Goal: Task Accomplishment & Management: Complete application form

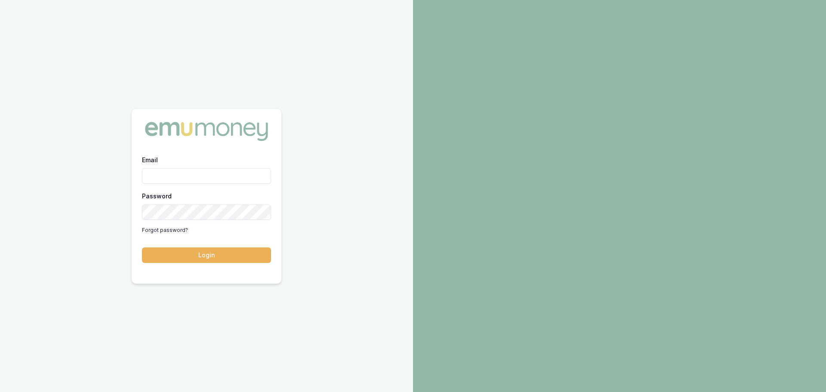
click at [232, 173] on input "Email" at bounding box center [206, 175] width 129 height 15
type input "erin.shield@emumoney.com.au"
click at [142, 247] on button "Login" at bounding box center [206, 254] width 129 height 15
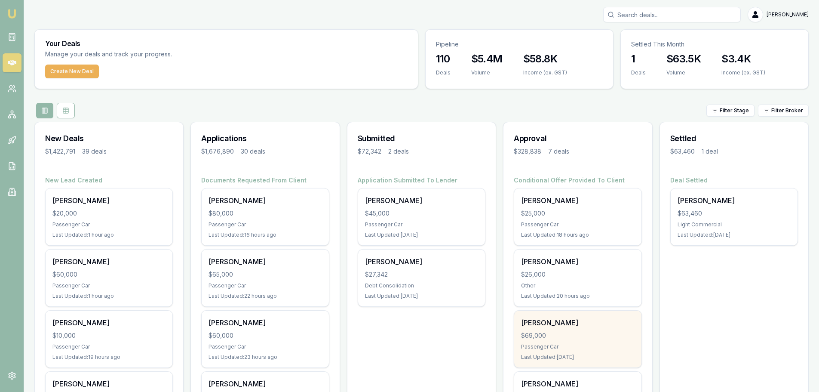
click at [574, 335] on div "$69,000" at bounding box center [577, 335] width 113 height 9
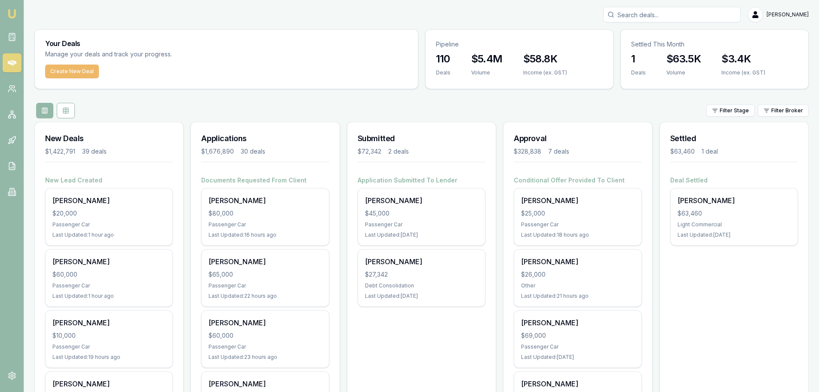
click at [74, 70] on button "Create New Deal" at bounding box center [72, 72] width 54 height 14
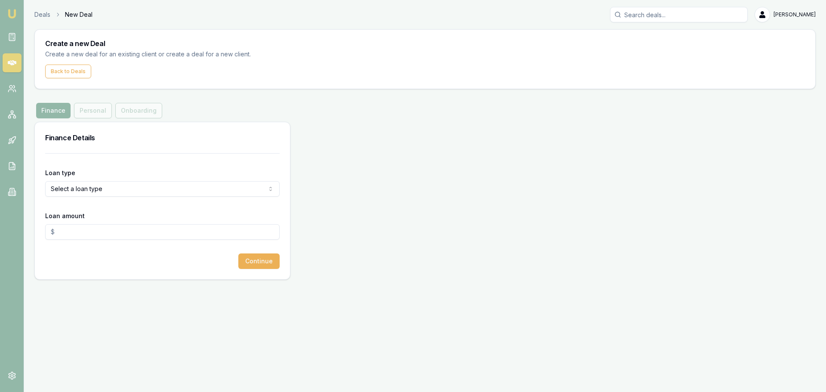
click at [137, 190] on html "Emu Broker Deals New Deal Erin Shield Toggle Menu Create a new Deal Create a ne…" at bounding box center [413, 196] width 826 height 392
select select "CONSUMER_ASSET"
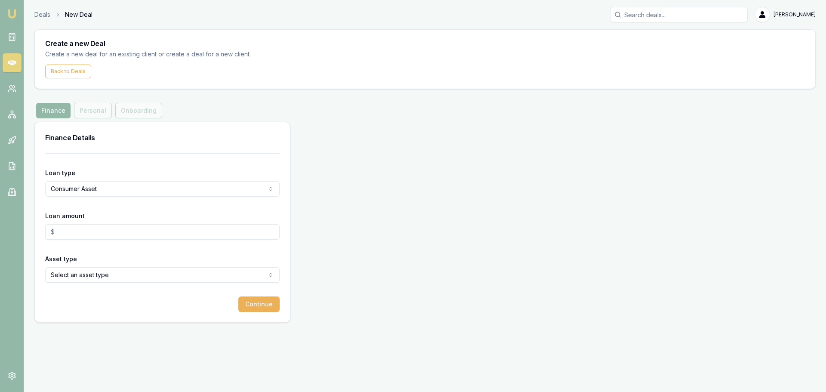
click at [93, 233] on input "Loan amount" at bounding box center [162, 231] width 234 height 15
type input "$40,000.00"
click at [107, 274] on html "Emu Broker Deals New Deal Erin Shield Toggle Menu Create a new Deal Create a ne…" at bounding box center [413, 196] width 826 height 392
click at [248, 302] on button "Continue" at bounding box center [258, 303] width 41 height 15
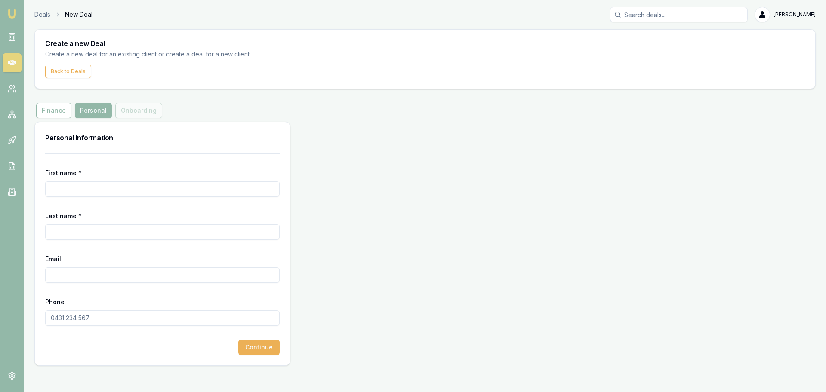
click at [131, 191] on input "First name *" at bounding box center [162, 188] width 234 height 15
type input "JORDAN"
type input "HEUTLING"
type input "jordanheutling525@gmail.com"
type input "0415 772 779"
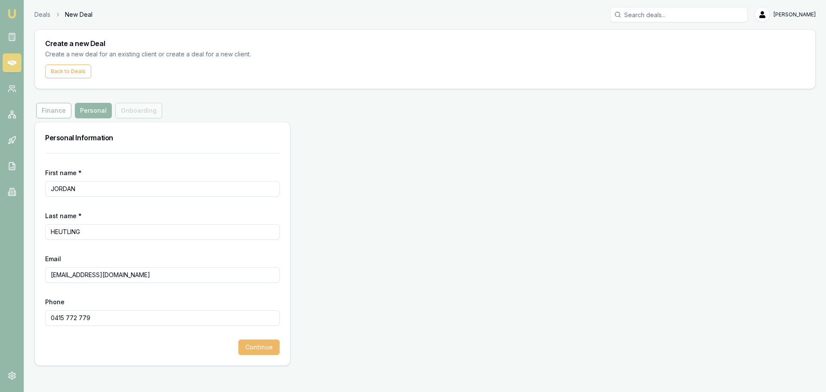
click at [266, 349] on button "Continue" at bounding box center [258, 346] width 41 height 15
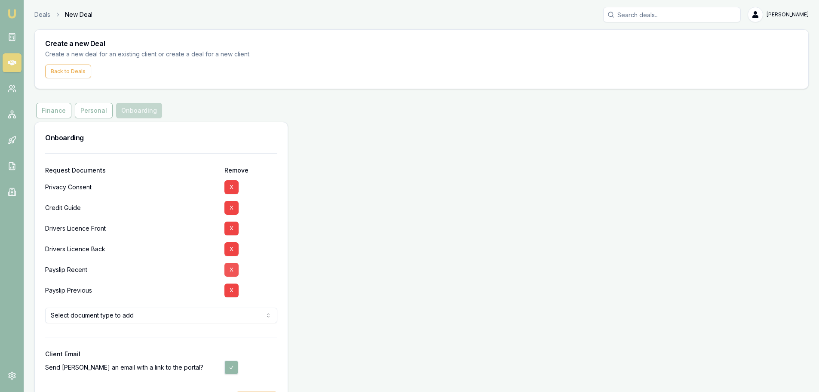
click at [231, 268] on button "X" at bounding box center [231, 270] width 14 height 14
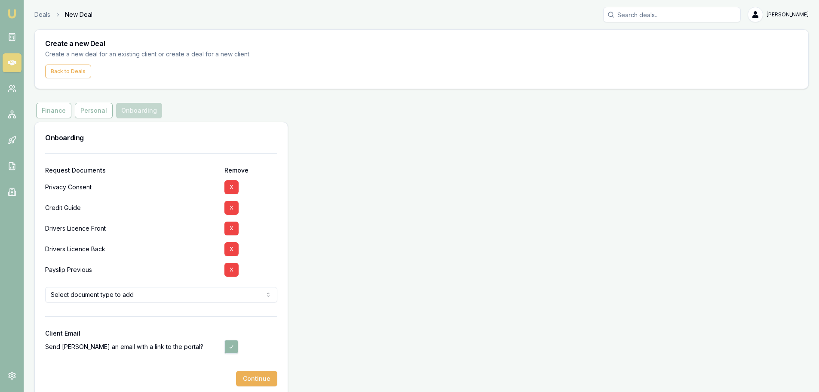
click at [231, 268] on button "X" at bounding box center [231, 270] width 14 height 14
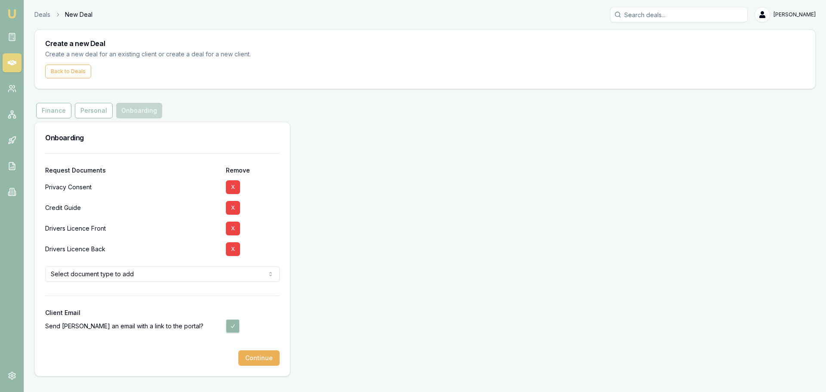
click at [122, 271] on html "Emu Broker Deals New Deal Erin Shield Toggle Menu Create a new Deal Create a ne…" at bounding box center [413, 196] width 826 height 392
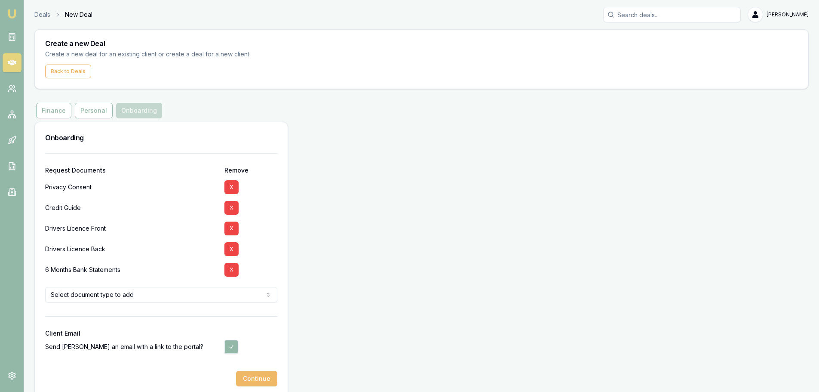
click at [266, 376] on button "Continue" at bounding box center [256, 378] width 41 height 15
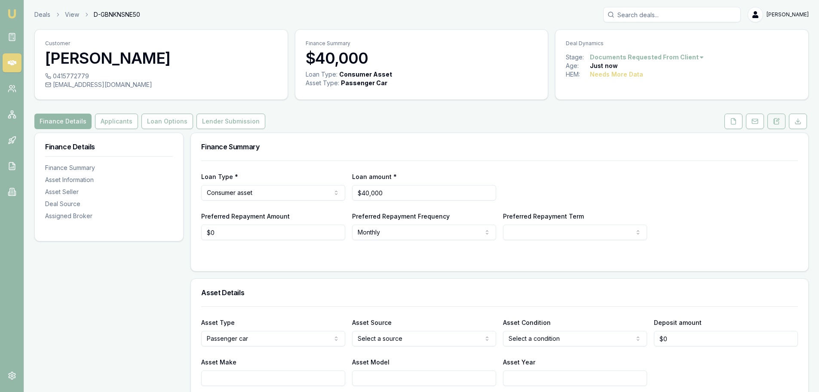
click at [780, 125] on button at bounding box center [777, 121] width 18 height 15
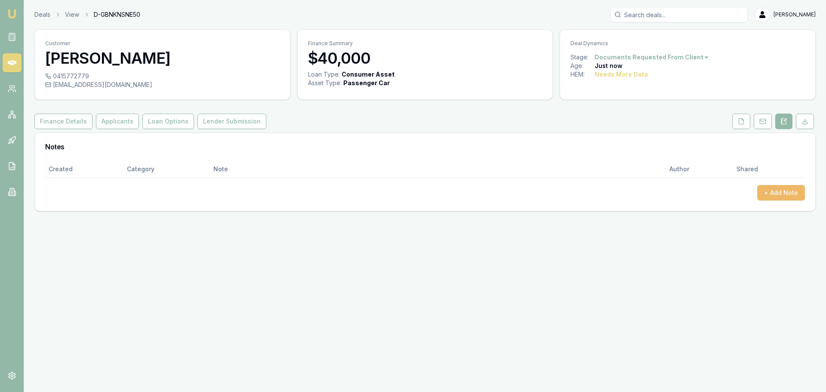
click at [778, 196] on button "+ Add Note" at bounding box center [781, 192] width 48 height 15
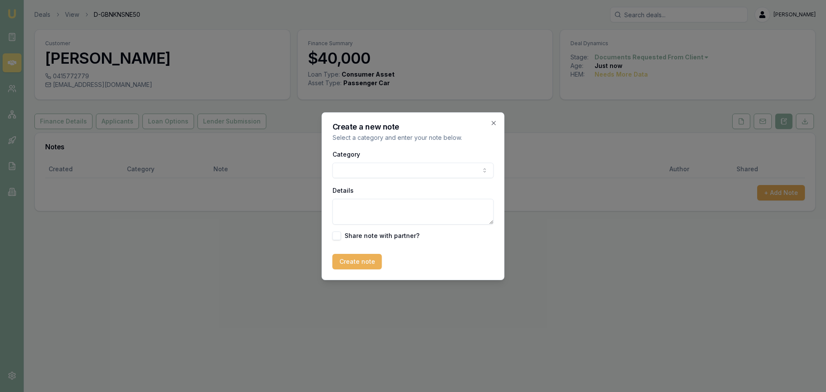
click at [368, 168] on body "Emu Broker Deals View D-GBNKNSNE50 Erin Shield Toggle Menu Customer JORDAN HEUT…" at bounding box center [413, 196] width 826 height 392
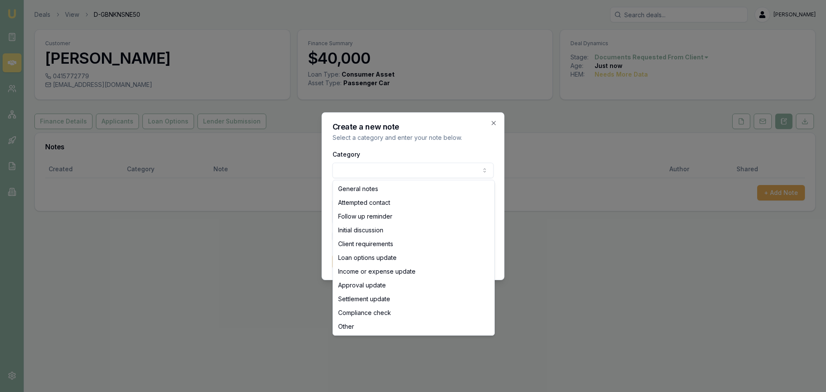
select select "ATTEMPTED_CONTACT"
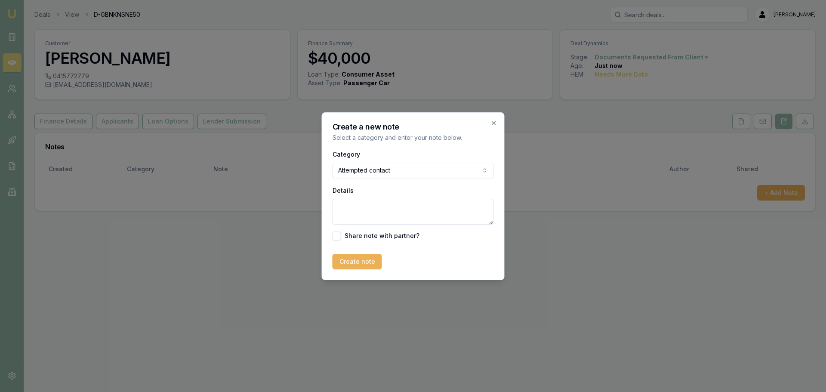
click at [356, 210] on textarea "Details" at bounding box center [412, 212] width 161 height 26
type textarea "SENT INTRO TEXT"
click at [358, 261] on button "Create note" at bounding box center [356, 261] width 49 height 15
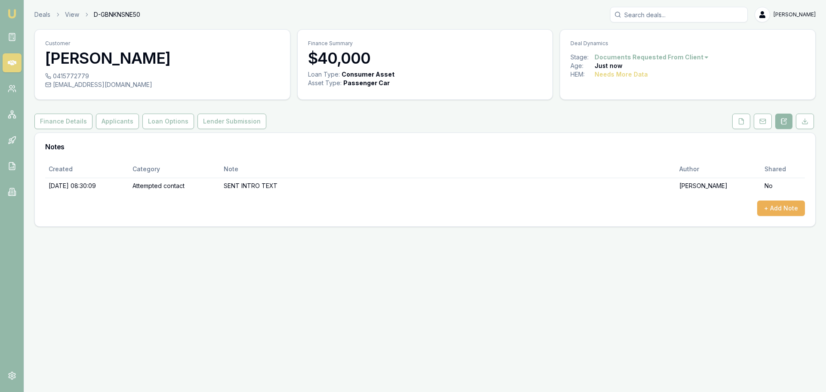
drag, startPoint x: 13, startPoint y: 61, endPoint x: 1, endPoint y: 63, distance: 12.2
click at [13, 62] on icon at bounding box center [12, 62] width 9 height 5
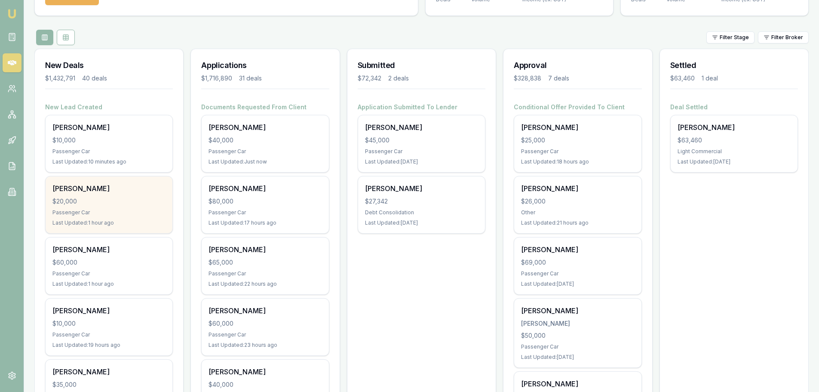
scroll to position [86, 0]
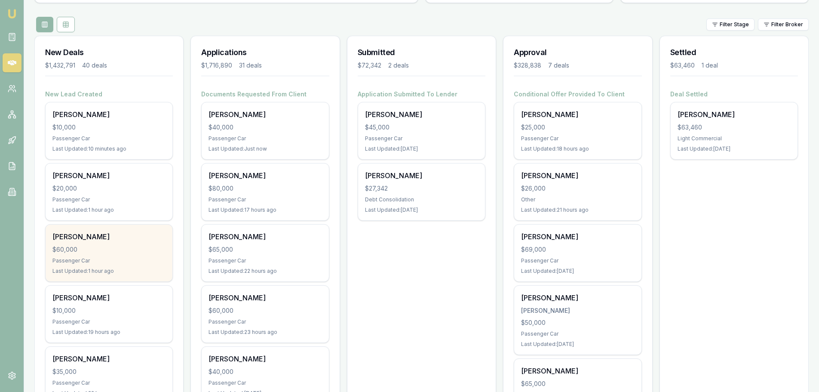
click at [133, 247] on div "$60,000" at bounding box center [108, 249] width 113 height 9
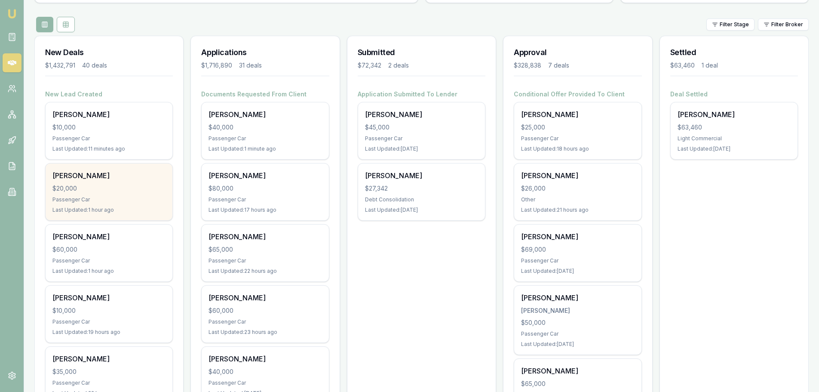
click at [138, 196] on div "Passenger Car" at bounding box center [108, 199] width 113 height 7
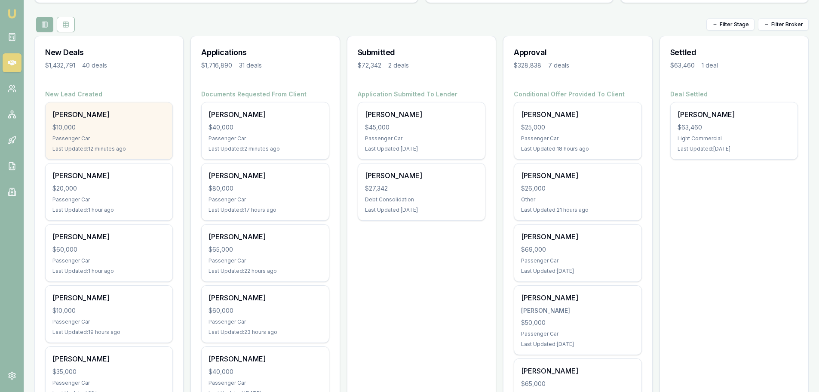
click at [116, 132] on div "Cheryl O'neill $10,000 Passenger Car Last Updated: 12 minutes ago" at bounding box center [109, 130] width 127 height 57
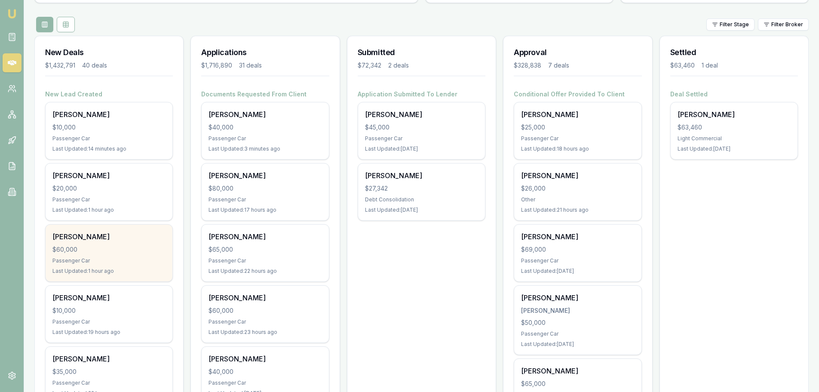
click at [132, 245] on div "$60,000" at bounding box center [108, 249] width 113 height 9
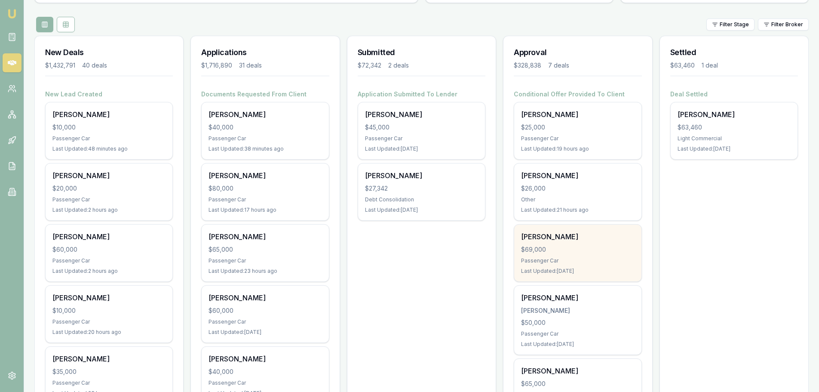
scroll to position [129, 0]
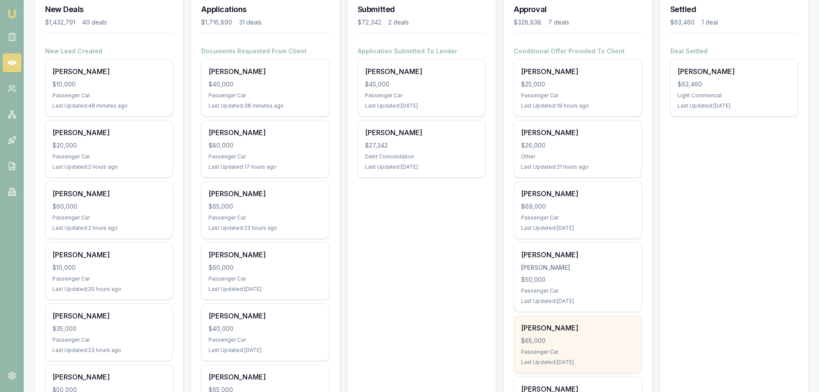
click at [580, 353] on div "Passenger Car" at bounding box center [577, 351] width 113 height 7
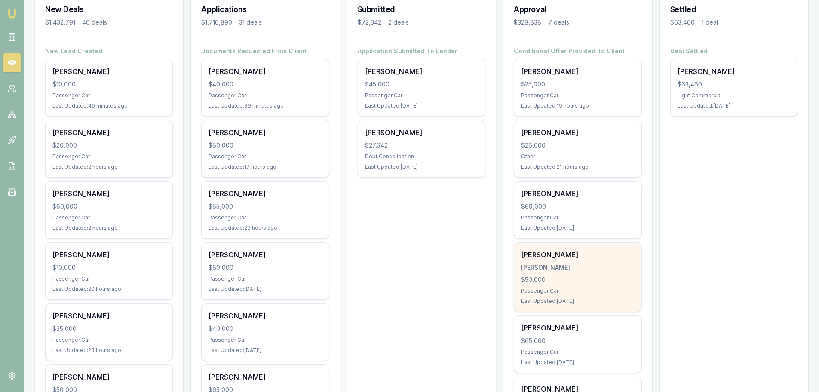
click at [563, 264] on div "[PERSON_NAME]" at bounding box center [577, 267] width 113 height 9
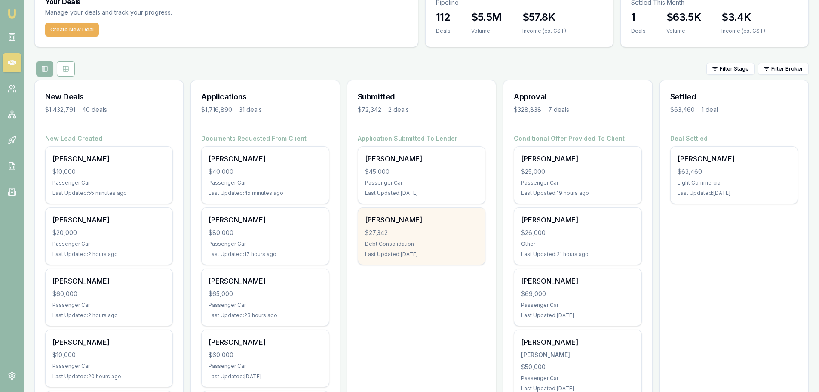
scroll to position [0, 0]
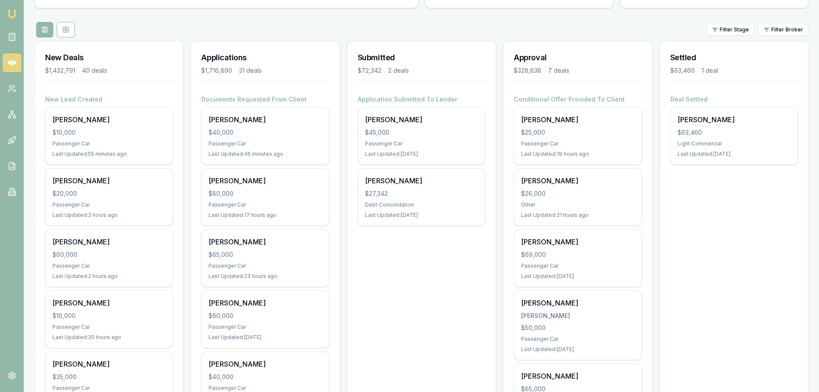
scroll to position [86, 0]
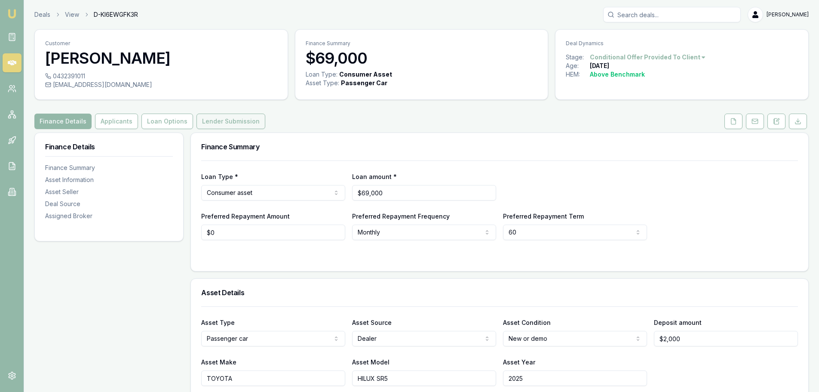
click at [233, 119] on button "Lender Submission" at bounding box center [231, 121] width 69 height 15
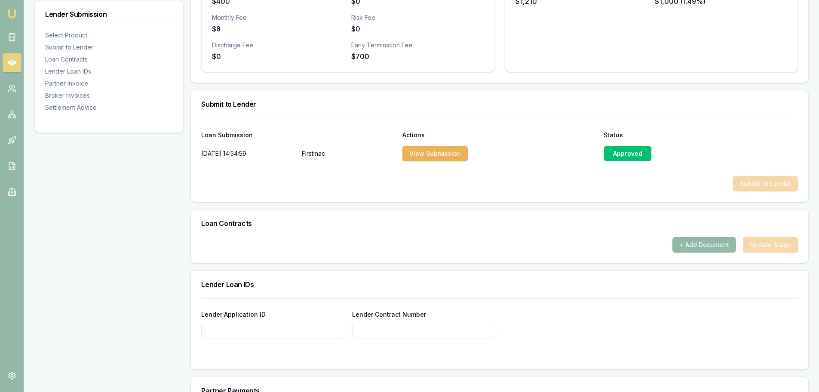
scroll to position [430, 0]
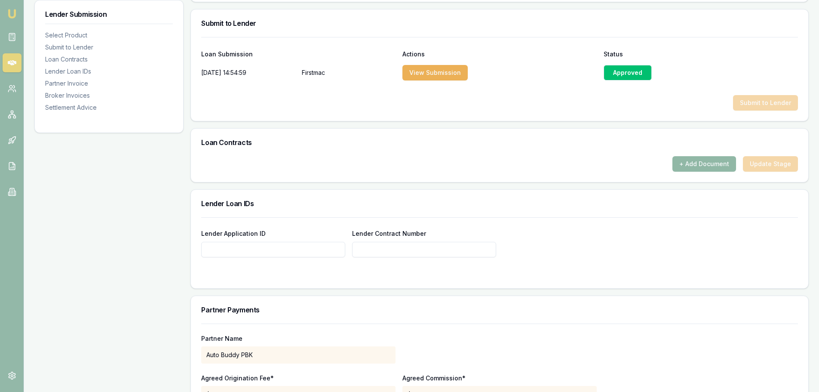
click at [708, 162] on button "+ Add Document" at bounding box center [705, 163] width 64 height 15
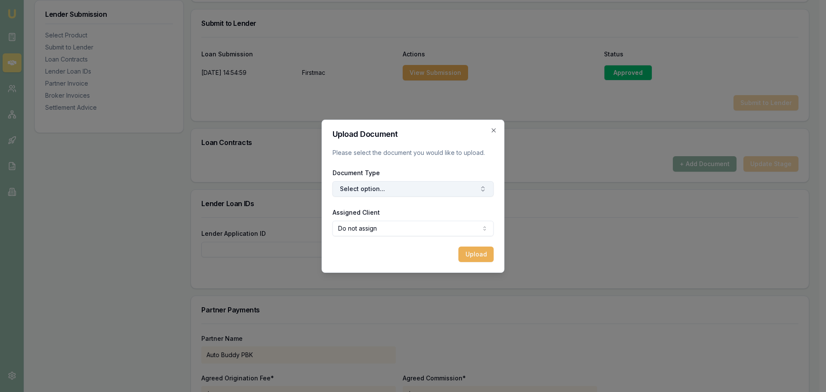
click at [427, 191] on button "Select option..." at bounding box center [412, 188] width 161 height 15
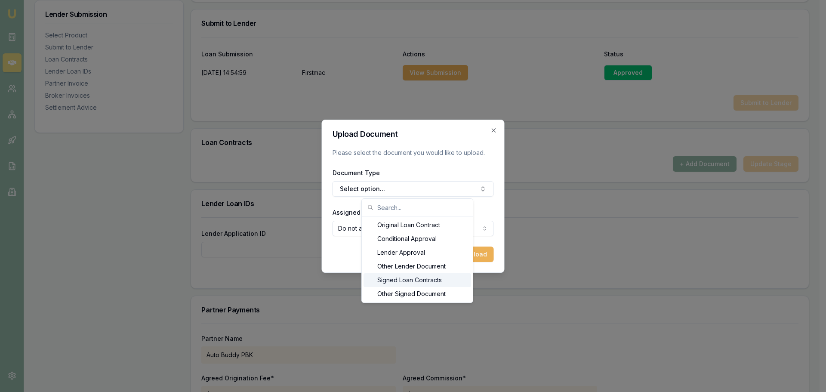
click at [406, 278] on div "Signed Loan Contracts" at bounding box center [417, 280] width 108 height 14
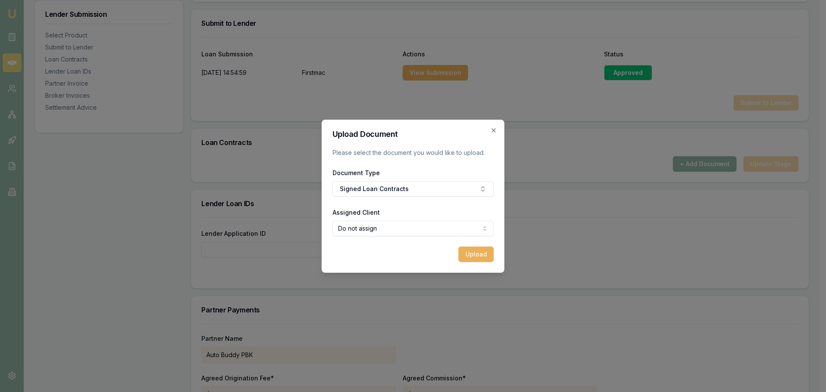
select select "U-X117MA7QLH"
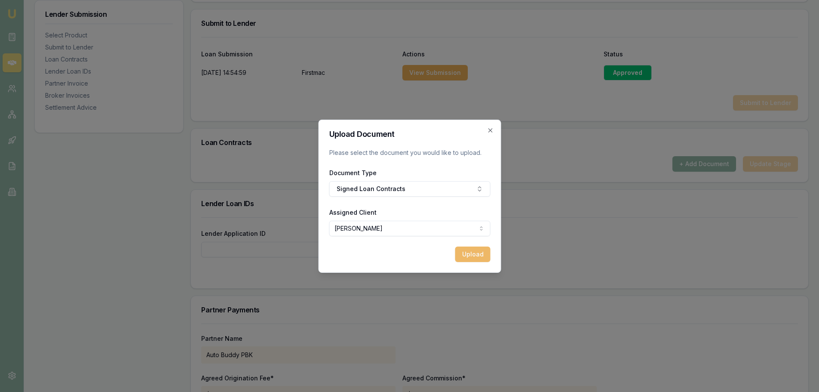
click at [474, 252] on button "Upload" at bounding box center [472, 253] width 35 height 15
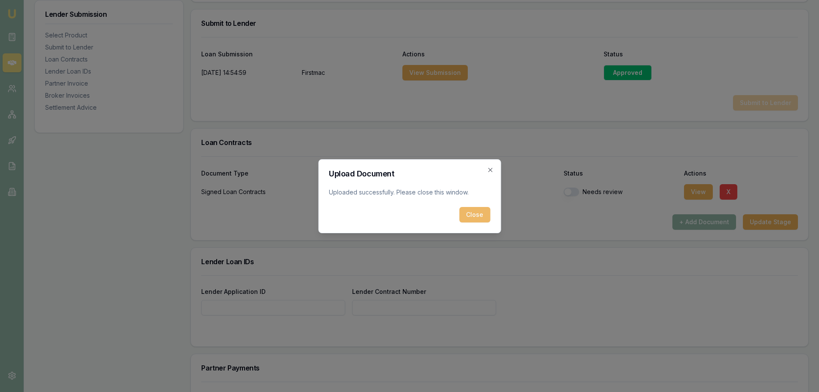
click at [469, 210] on button "Close" at bounding box center [474, 214] width 31 height 15
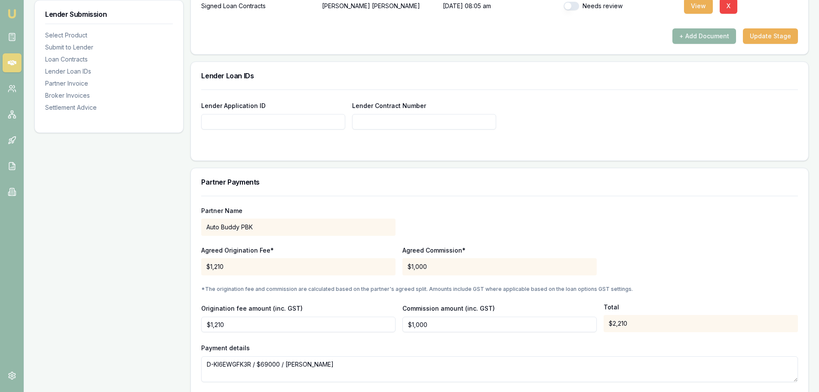
scroll to position [645, 0]
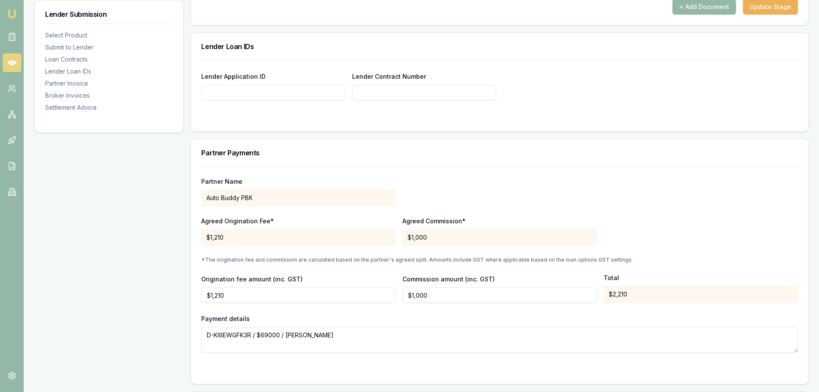
click at [291, 93] on input "Lender Application ID" at bounding box center [273, 92] width 144 height 15
type input "80297715"
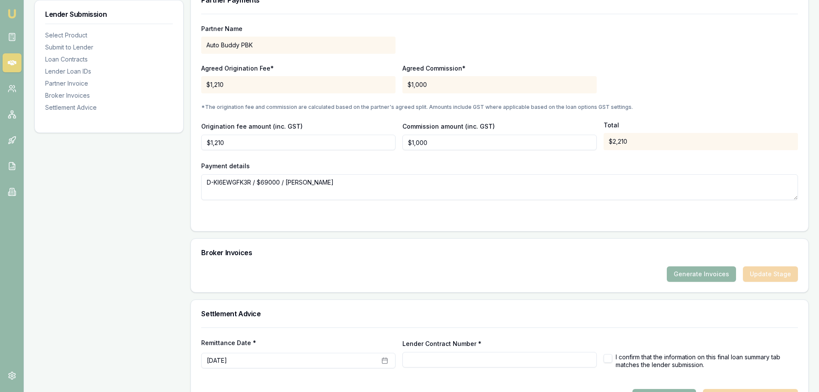
scroll to position [817, 0]
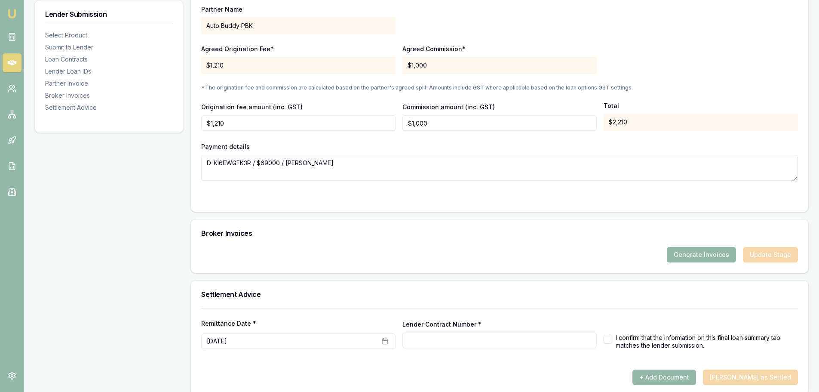
type input "80297715"
click at [430, 198] on div at bounding box center [499, 197] width 597 height 7
type input "80297715"
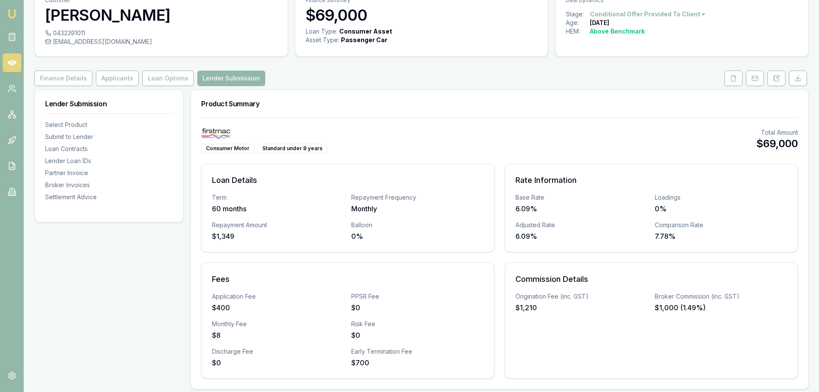
scroll to position [0, 0]
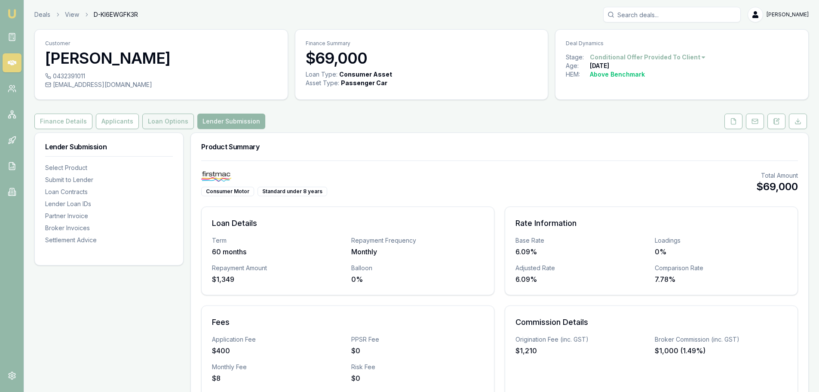
drag, startPoint x: 170, startPoint y: 123, endPoint x: 179, endPoint y: 126, distance: 9.0
click at [170, 123] on button "Loan Options" at bounding box center [168, 121] width 52 height 15
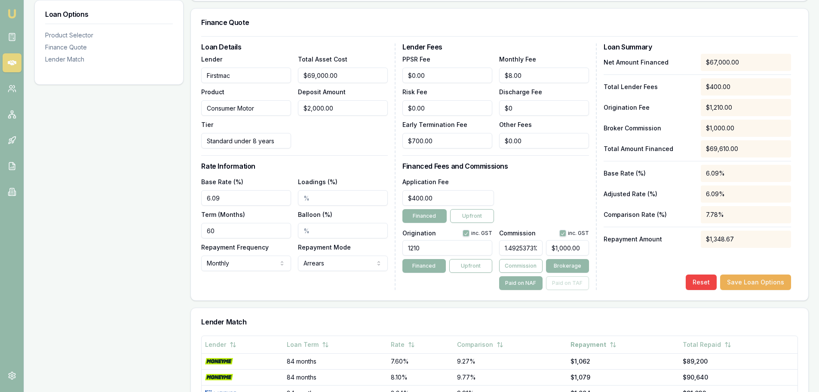
drag, startPoint x: 541, startPoint y: 248, endPoint x: 365, endPoint y: 256, distance: 176.5
click at [378, 258] on div "Loan Details Lender Firstmac Product Consumer Motor Tier Standard under 8 years…" at bounding box center [499, 166] width 597 height 246
type input "432836"
type input "$290,000,120.00"
type input "43283"
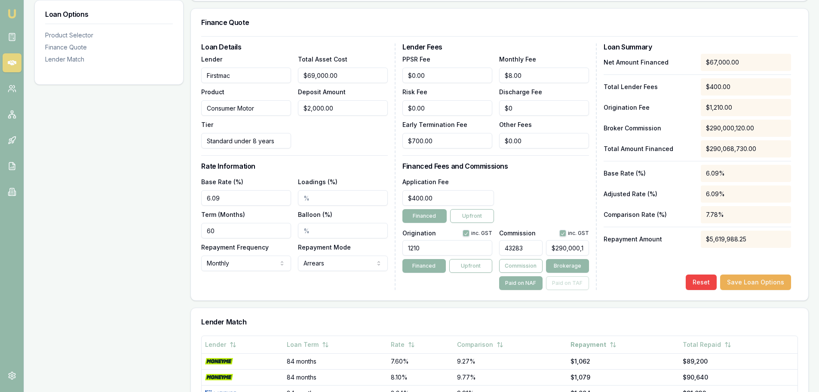
type input "$28,999,610.00"
type input "4"
type input "$2,680.00"
type input "$0.00"
type input "0"
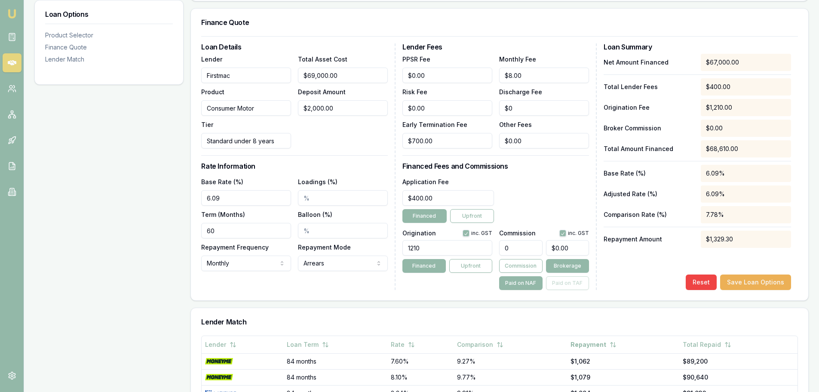
type input "0"
click at [755, 278] on button "Save Loan Options" at bounding box center [755, 281] width 71 height 15
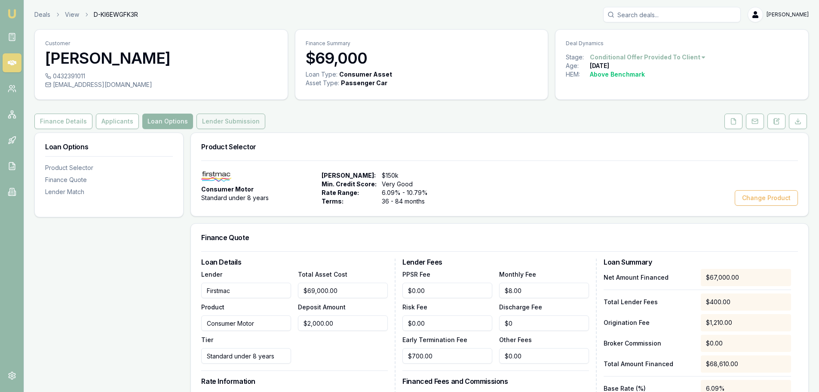
click at [238, 118] on button "Lender Submission" at bounding box center [231, 121] width 69 height 15
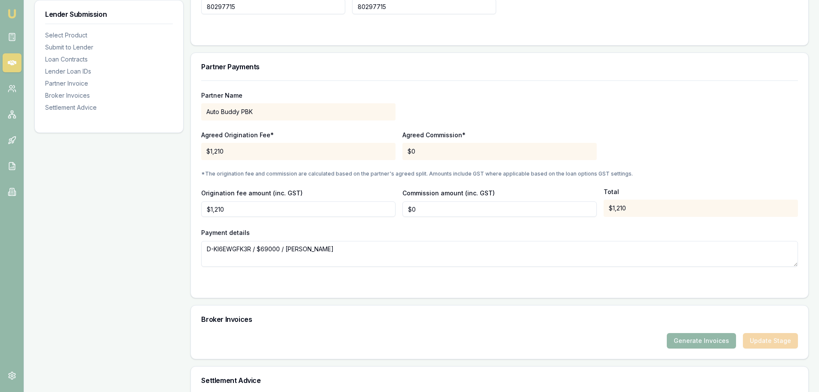
scroll to position [828, 0]
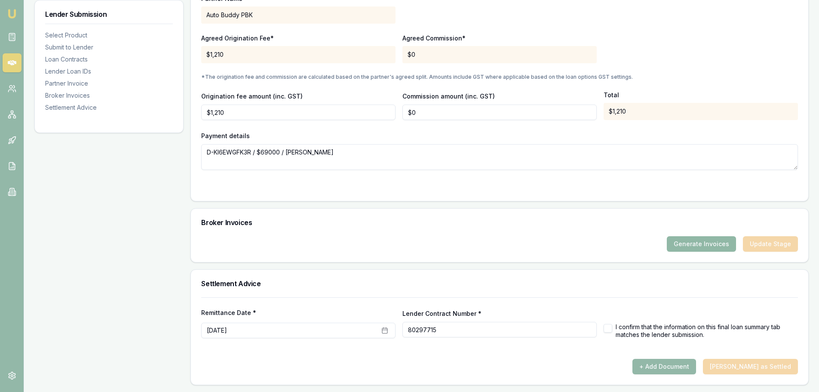
click at [718, 246] on button "Generate Invoices" at bounding box center [701, 243] width 69 height 15
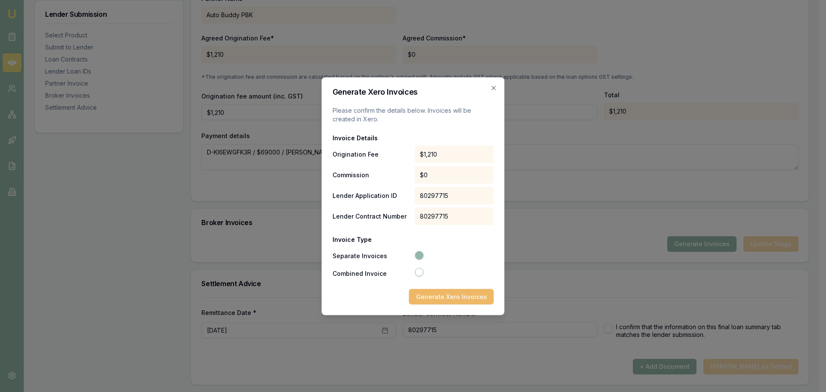
click at [437, 294] on button "Generate Xero Invoices" at bounding box center [451, 296] width 85 height 15
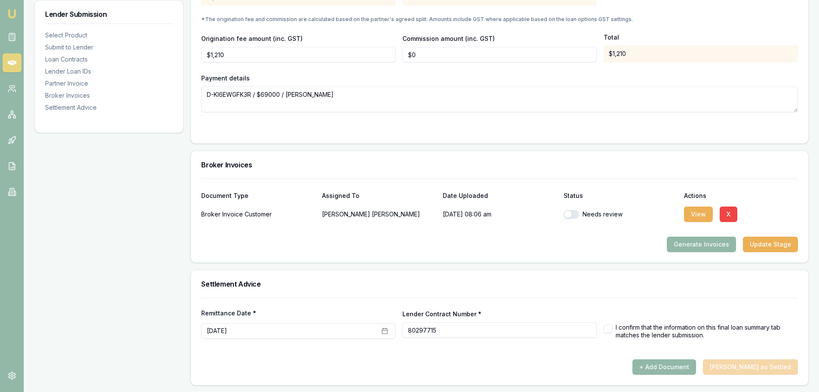
scroll to position [886, 0]
click at [700, 213] on button "View" at bounding box center [698, 213] width 29 height 15
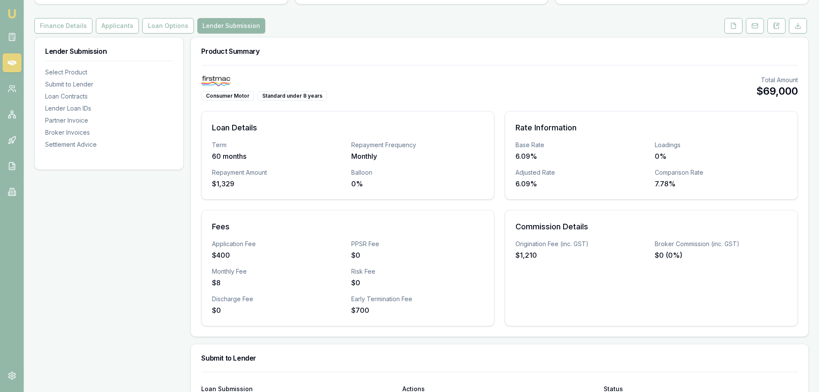
scroll to position [0, 0]
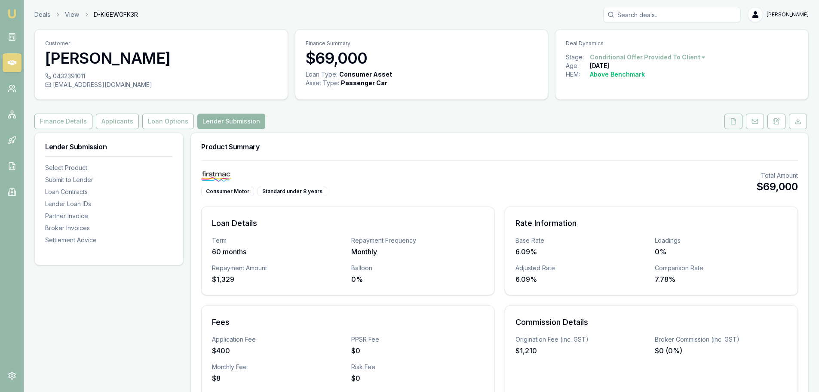
click at [735, 117] on button at bounding box center [734, 121] width 18 height 15
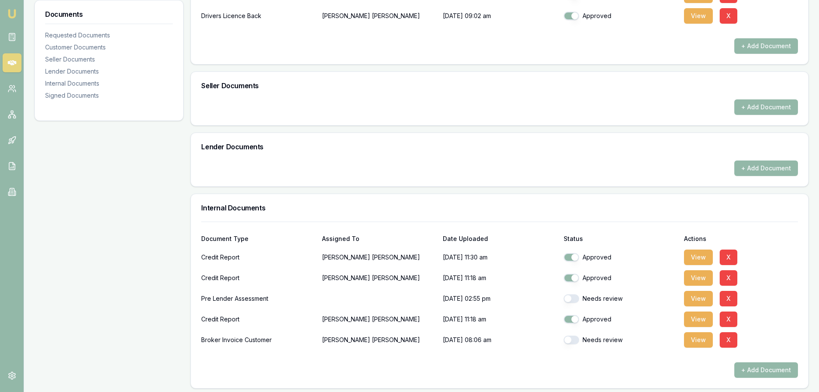
scroll to position [481, 0]
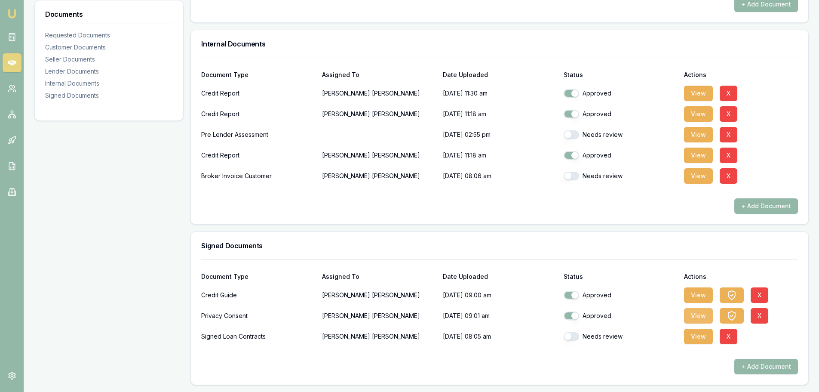
click at [699, 312] on button "View" at bounding box center [698, 315] width 29 height 15
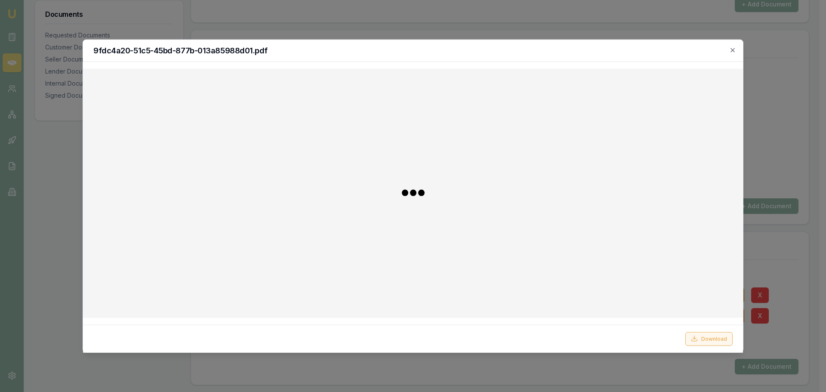
click at [712, 335] on button "Download" at bounding box center [708, 339] width 47 height 14
click at [735, 49] on icon "button" at bounding box center [732, 49] width 7 height 7
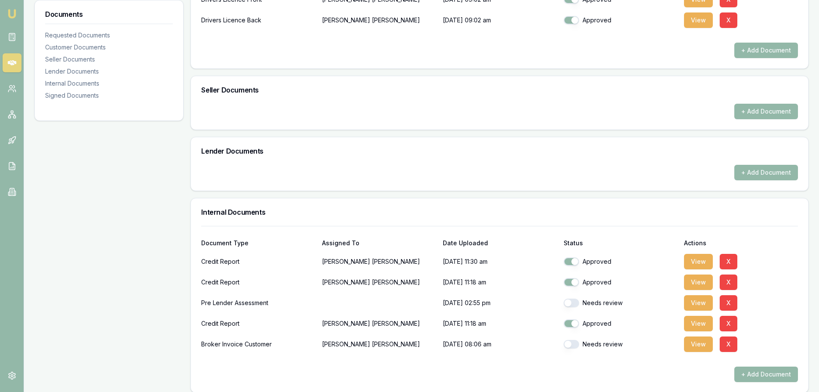
scroll to position [266, 0]
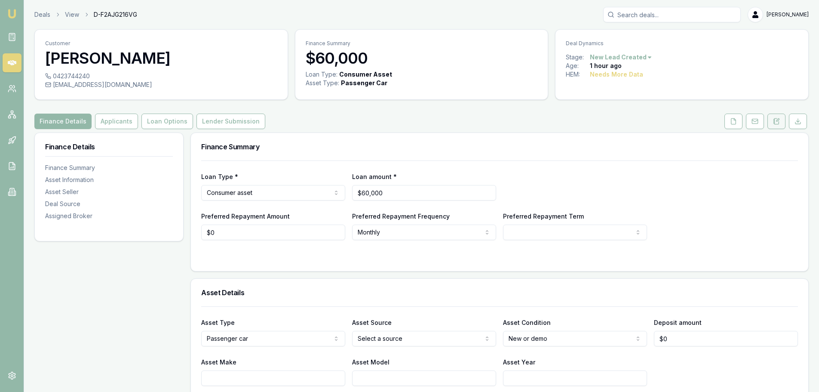
click at [782, 123] on button at bounding box center [777, 121] width 18 height 15
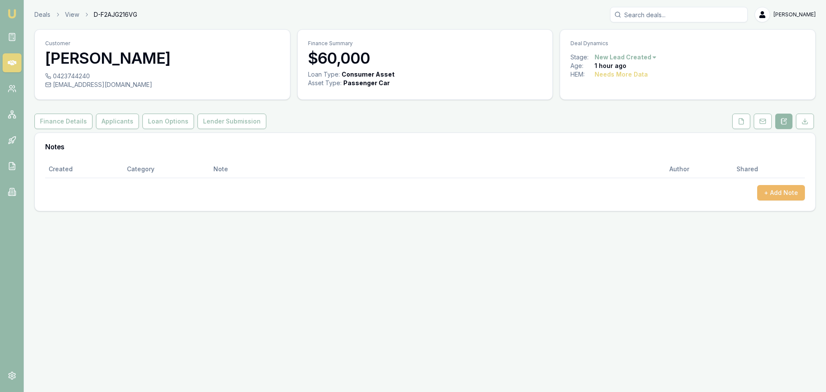
click at [794, 193] on button "+ Add Note" at bounding box center [781, 192] width 48 height 15
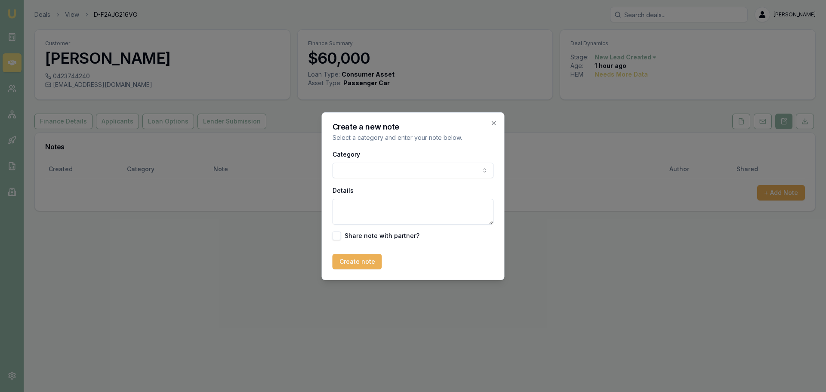
click at [458, 170] on body "Emu Broker Deals View D-F2AJG216VG [PERSON_NAME] Toggle Menu Customer [PERSON_N…" at bounding box center [413, 196] width 826 height 392
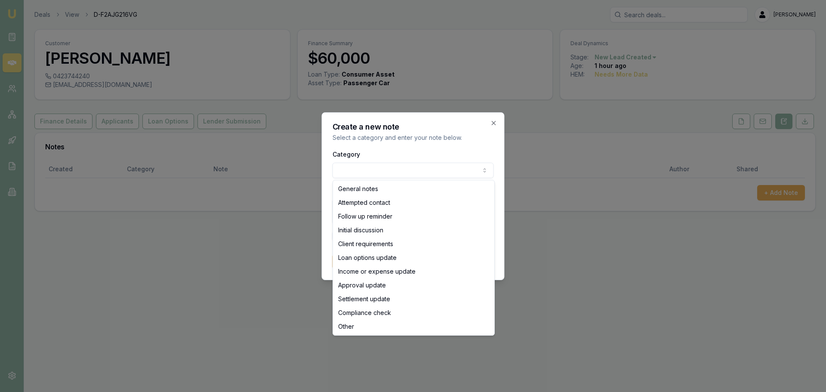
select select "ATTEMPTED_CONTACT"
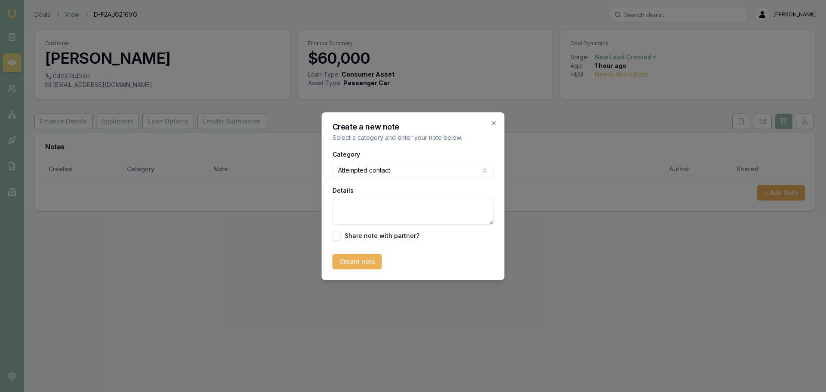
click at [391, 212] on textarea "Details" at bounding box center [412, 212] width 161 height 26
type textarea "intro text"
click at [348, 265] on button "Create note" at bounding box center [356, 261] width 49 height 15
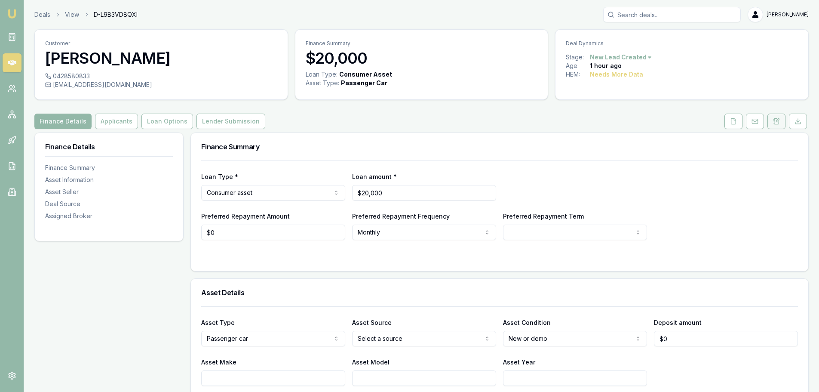
click at [781, 118] on button at bounding box center [777, 121] width 18 height 15
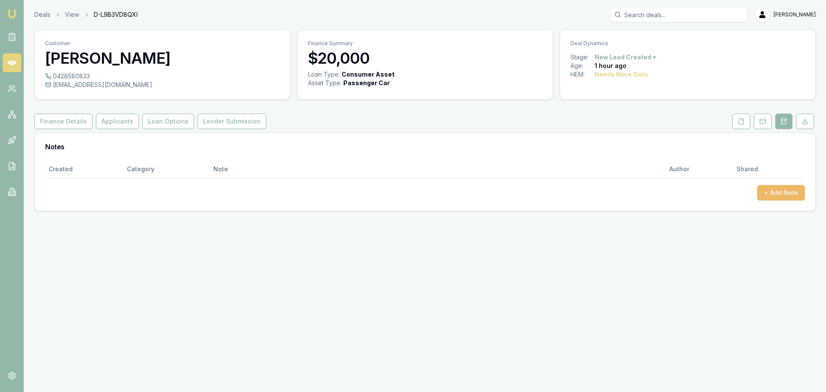
click at [786, 190] on button "+ Add Note" at bounding box center [781, 192] width 48 height 15
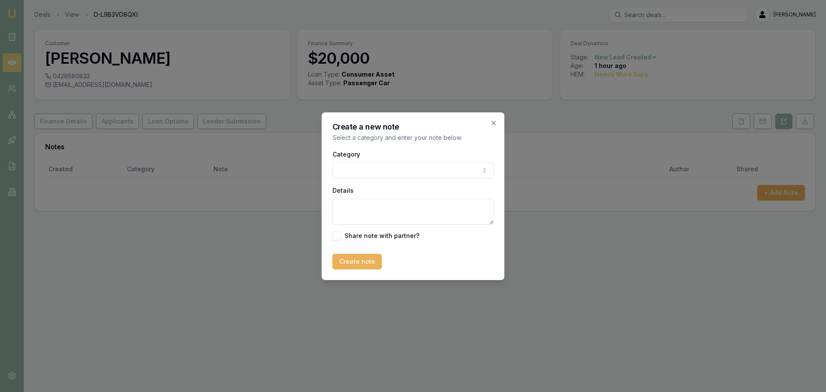
click at [430, 169] on body "Emu Broker Deals View D-L9B3VD8QXI Erin Shield Toggle Menu Customer Sheree Mcin…" at bounding box center [413, 196] width 826 height 392
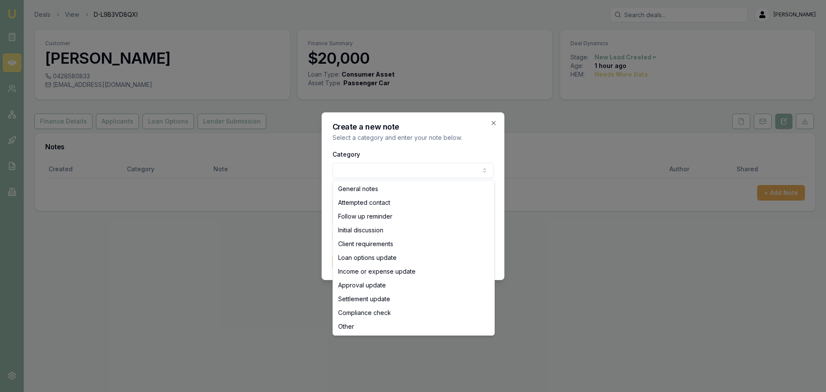
select select "ATTEMPTED_CONTACT"
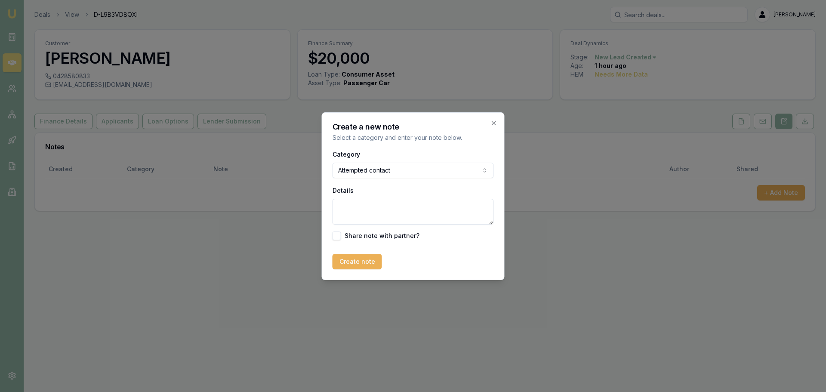
click at [409, 213] on textarea "Details" at bounding box center [412, 212] width 161 height 26
type textarea "sent intro text"
click at [333, 252] on form "Category Attempted contact General notes Attempted contact Follow up reminder I…" at bounding box center [412, 209] width 161 height 120
click at [345, 259] on button "Create note" at bounding box center [356, 261] width 49 height 15
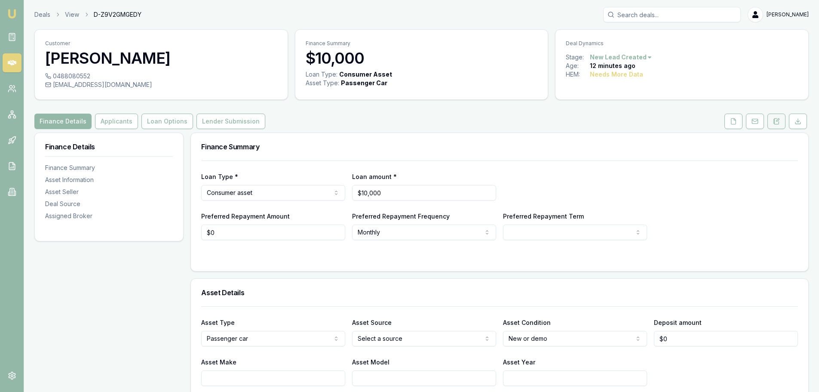
click at [775, 122] on icon at bounding box center [774, 122] width 1 height 0
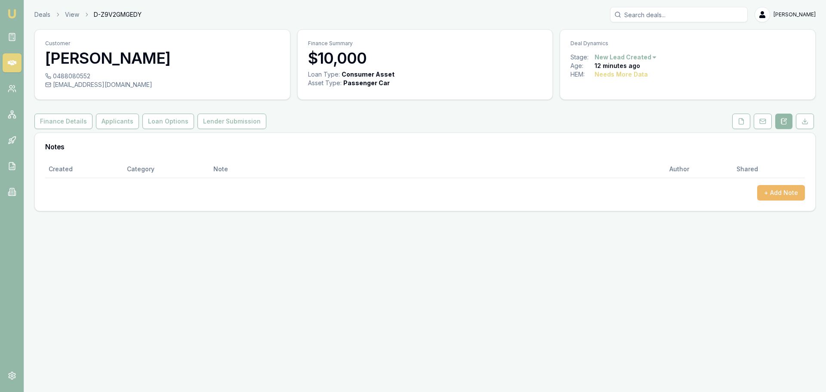
click at [794, 194] on button "+ Add Note" at bounding box center [781, 192] width 48 height 15
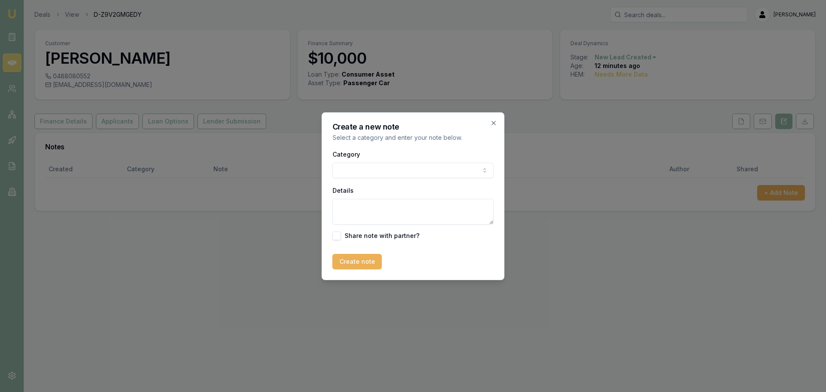
click at [442, 169] on body "Emu Broker Deals View D-Z9V2GMGEDY [PERSON_NAME] Toggle Menu Customer [PERSON_N…" at bounding box center [413, 196] width 826 height 392
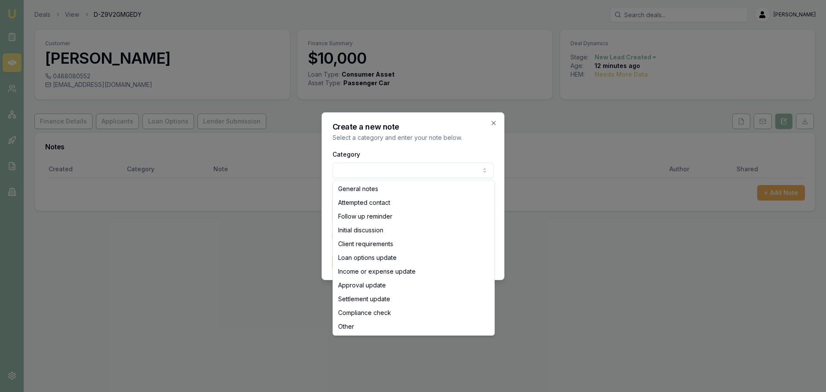
select select "ATTEMPTED_CONTACT"
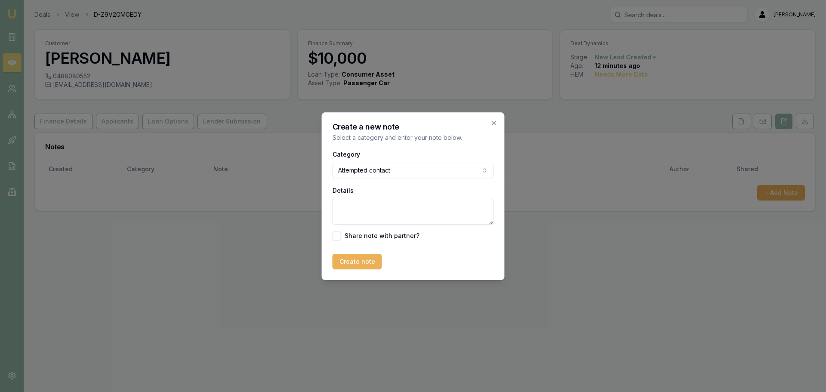
click at [405, 209] on textarea "Details" at bounding box center [412, 212] width 161 height 26
type textarea "sent intro text"
click at [357, 265] on button "Create note" at bounding box center [356, 261] width 49 height 15
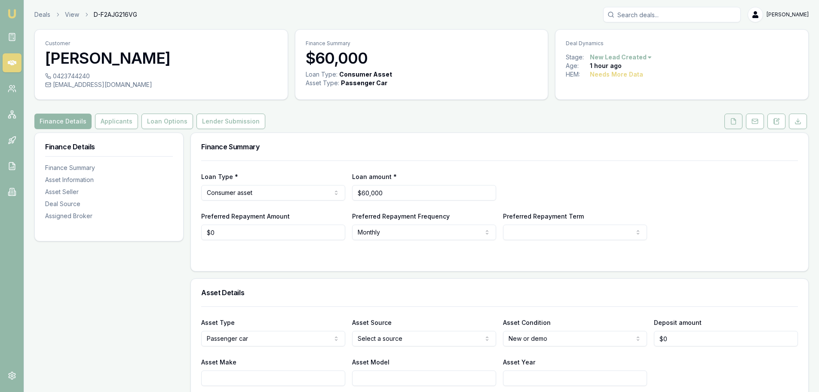
click at [730, 127] on button at bounding box center [734, 121] width 18 height 15
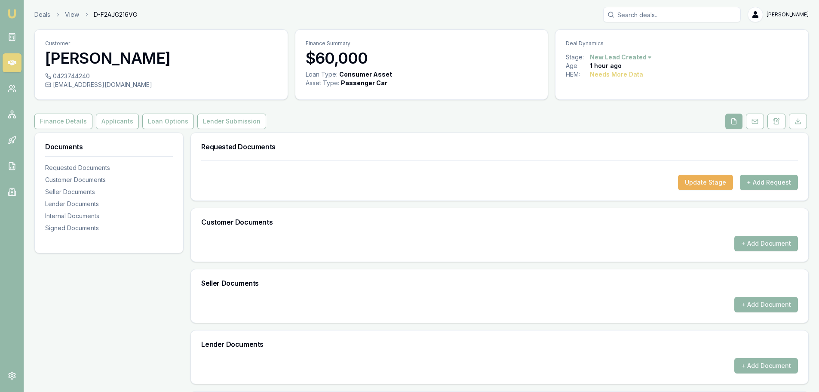
click at [756, 185] on button "+ Add Request" at bounding box center [769, 182] width 58 height 15
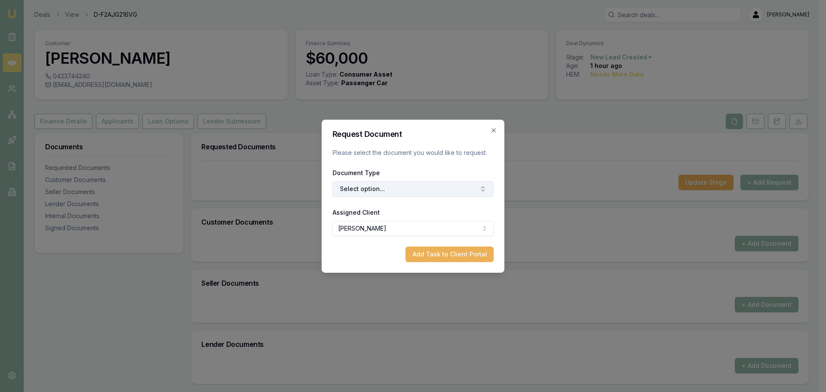
click at [434, 191] on button "Select option..." at bounding box center [412, 188] width 161 height 15
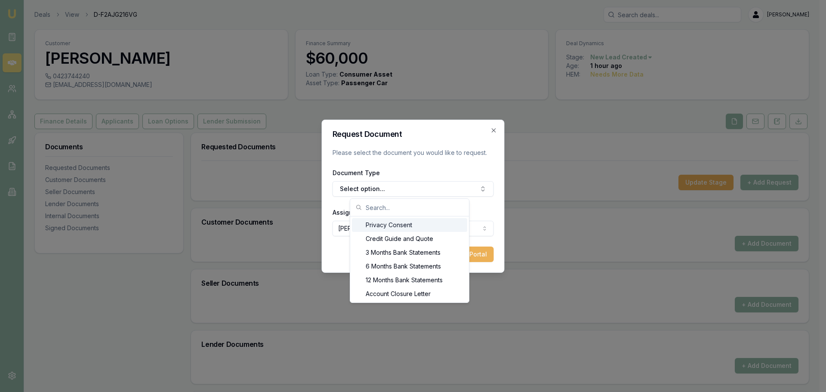
click at [393, 226] on div "Privacy Consent" at bounding box center [409, 225] width 115 height 14
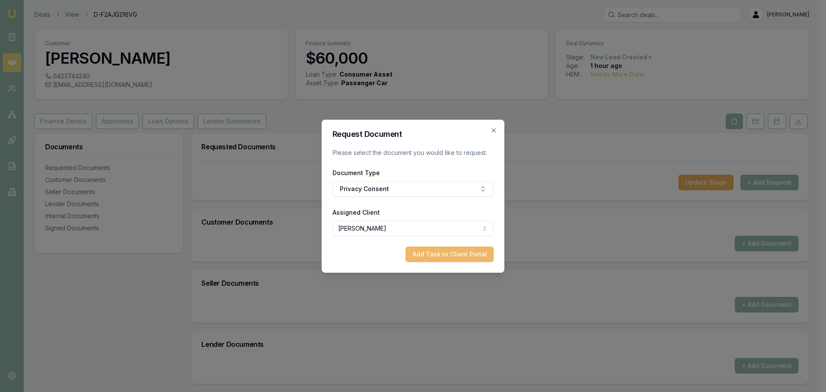
click at [457, 256] on button "Add Task to Client Portal" at bounding box center [450, 253] width 88 height 15
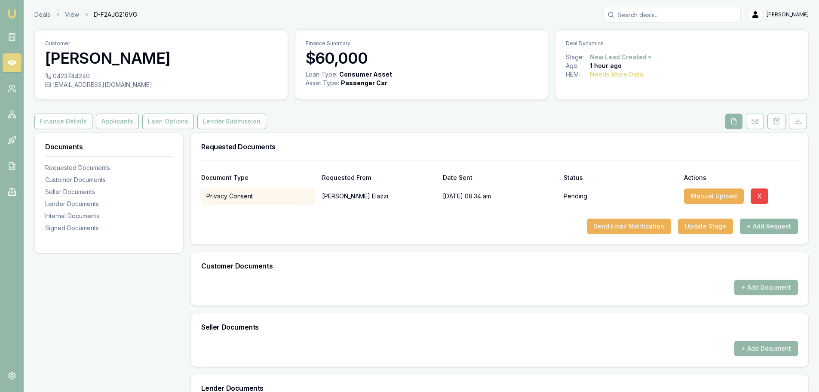
click at [792, 230] on button "+ Add Request" at bounding box center [769, 225] width 58 height 15
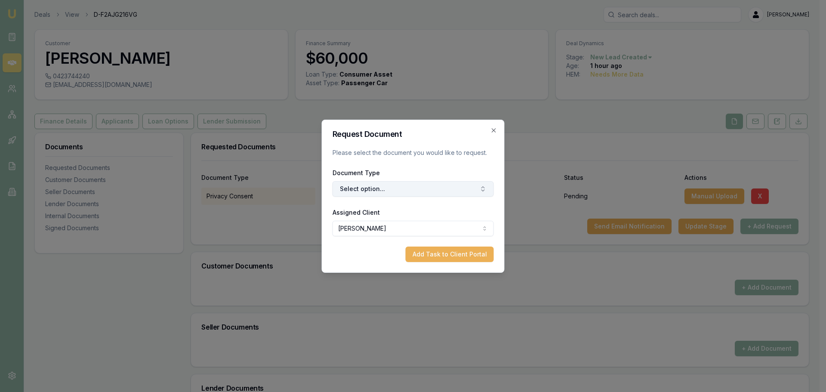
click at [437, 187] on button "Select option..." at bounding box center [412, 188] width 161 height 15
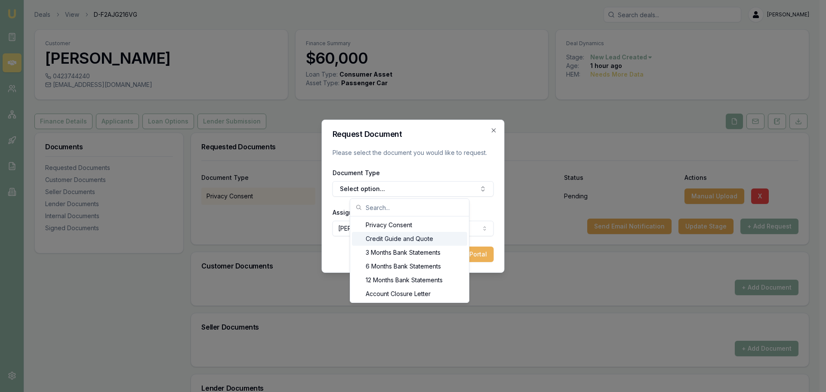
click at [401, 240] on div "Credit Guide and Quote" at bounding box center [409, 239] width 115 height 14
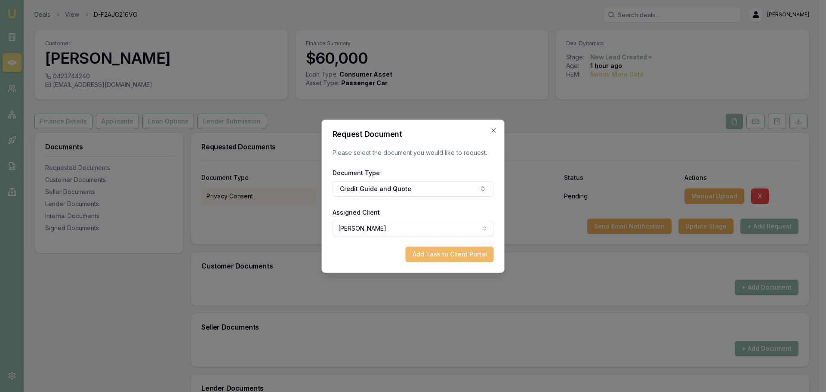
click at [462, 257] on button "Add Task to Client Portal" at bounding box center [450, 253] width 88 height 15
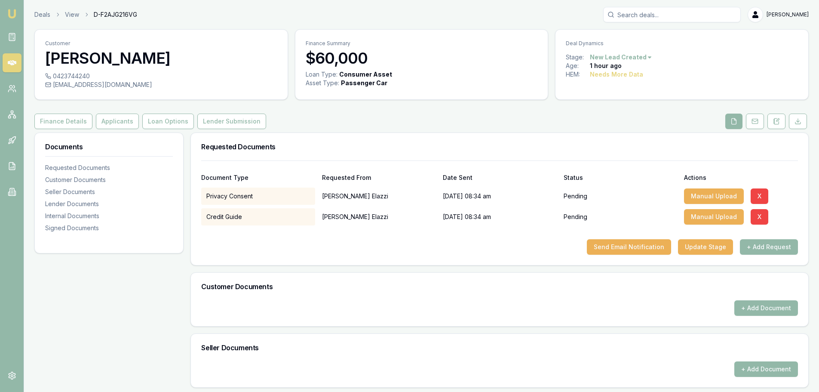
click at [399, 113] on div "Customer Lora Elazzi 0423744240 lora_toby@hotmail.com Finance Summary $60,000 L…" at bounding box center [421, 299] width 775 height 541
click at [403, 117] on div "Finance Details Applicants Loan Options Lender Submission" at bounding box center [421, 121] width 775 height 15
click at [475, 118] on div "Finance Details Applicants Loan Options Lender Submission" at bounding box center [421, 121] width 775 height 15
click at [118, 117] on button "Applicants" at bounding box center [117, 121] width 43 height 15
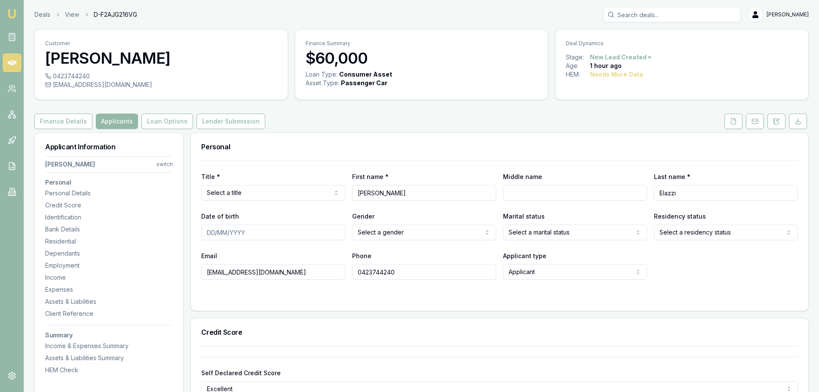
drag, startPoint x: 283, startPoint y: 271, endPoint x: 186, endPoint y: 266, distance: 97.3
click at [173, 118] on button "Loan Options" at bounding box center [167, 121] width 52 height 15
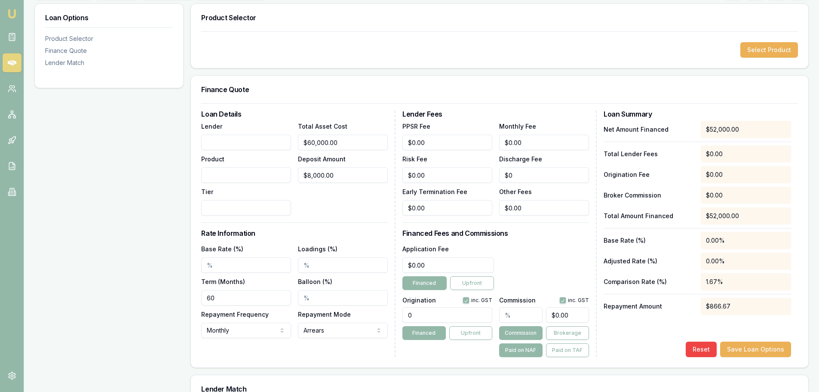
scroll to position [181, 0]
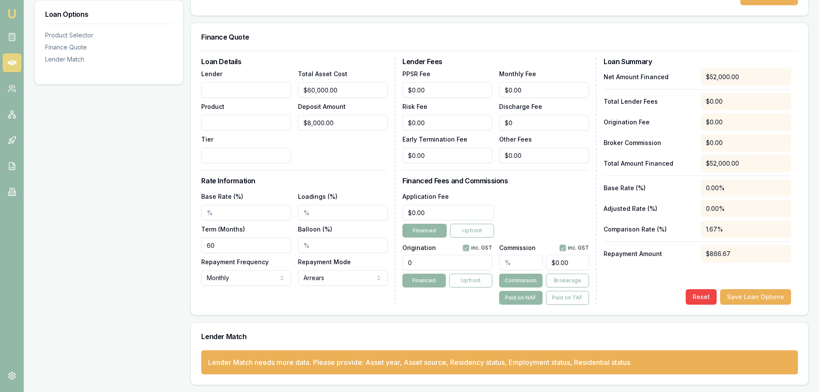
drag, startPoint x: 223, startPoint y: 212, endPoint x: 181, endPoint y: 210, distance: 41.8
click at [188, 211] on div "Loan Options Product Selector Finance Quote Lender Match Product Selector Selec…" at bounding box center [421, 168] width 775 height 434
type input "7.79%"
drag, startPoint x: 451, startPoint y: 218, endPoint x: 333, endPoint y: 216, distance: 117.4
click at [333, 216] on div "Loan Details Lender Product Tier Total Asset Cost $60,000.00 Deposit Amount $8,…" at bounding box center [499, 181] width 597 height 246
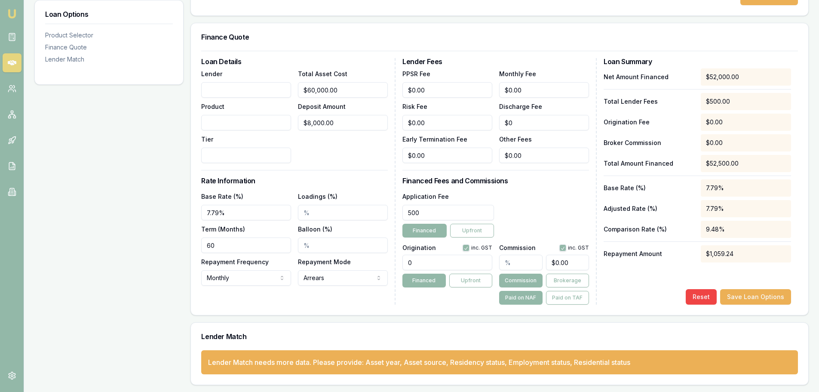
type input "$500.00"
drag, startPoint x: 427, startPoint y: 261, endPoint x: 337, endPoint y: 254, distance: 91.0
click at [371, 257] on div "Loan Details Lender Product Tier Total Asset Cost $60,000.00 Deposit Amount $8,…" at bounding box center [499, 181] width 597 height 246
type input "1210.00"
click at [542, 205] on div "Application Fee $500.00 Financed Upfront" at bounding box center [496, 214] width 187 height 46
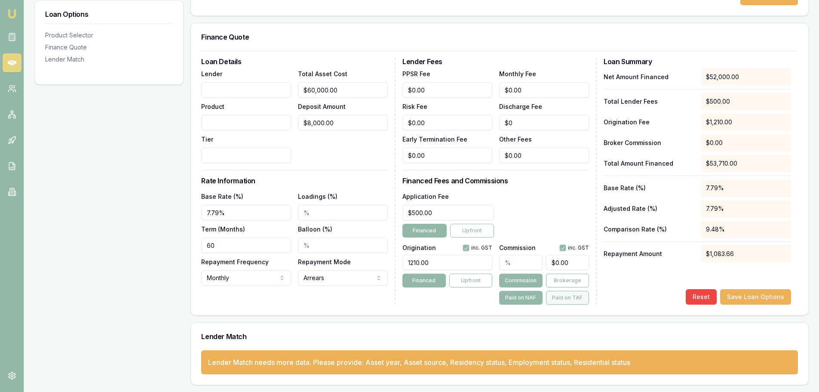
click at [572, 298] on button "Paid on TAF" at bounding box center [567, 298] width 43 height 14
click at [549, 205] on div "Application Fee $500.00 Financed Upfront" at bounding box center [496, 214] width 187 height 46
click at [542, 212] on div "Application Fee $500.00 Financed Upfront" at bounding box center [496, 214] width 187 height 46
click at [692, 271] on div "Net Amount Financed $52,000.00 Total Lender Fees $500.00 Origination Fee $1,210…" at bounding box center [698, 186] width 188 height 236
drag, startPoint x: 559, startPoint y: 212, endPoint x: 537, endPoint y: 212, distance: 21.5
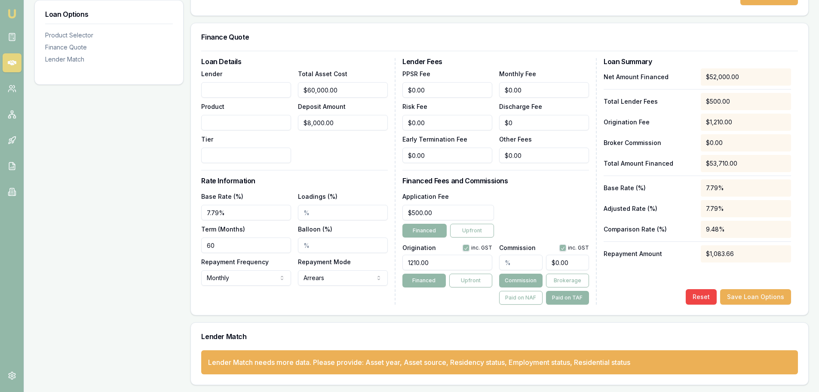
click at [556, 214] on div "Application Fee $500.00 Financed Upfront" at bounding box center [496, 214] width 187 height 46
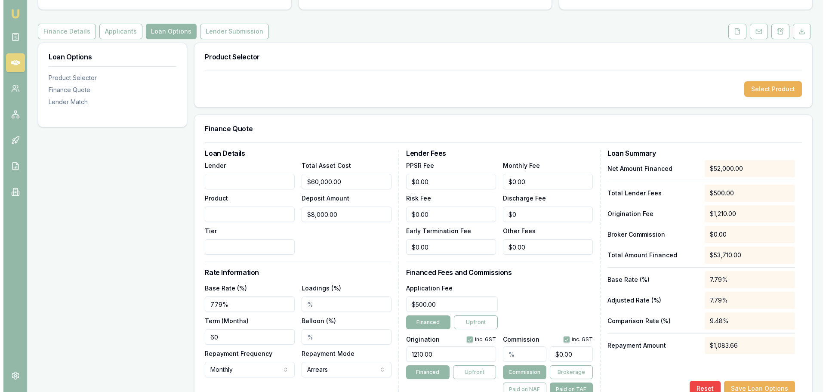
scroll to position [0, 0]
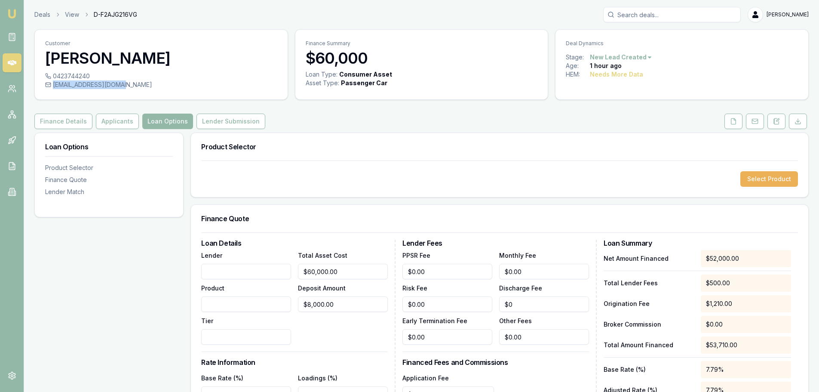
click at [119, 83] on div "lora_toby@hotmail.com" at bounding box center [161, 84] width 232 height 9
copy div "lora_toby@hotmail.com"
click at [486, 114] on div "Finance Details Applicants Loan Options Lender Submission" at bounding box center [421, 121] width 775 height 15
click at [771, 123] on button at bounding box center [777, 121] width 18 height 15
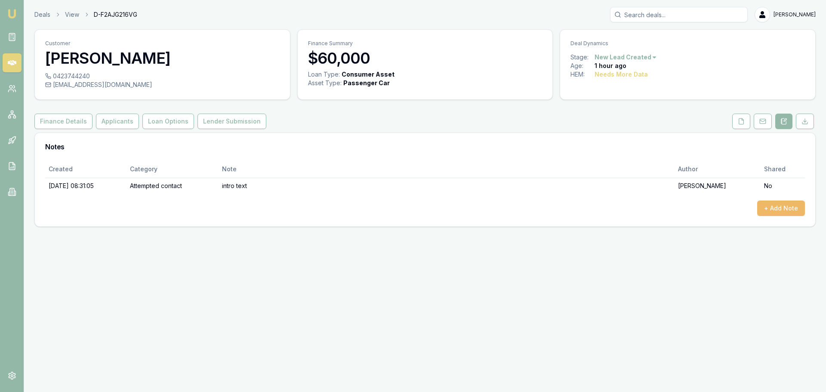
click at [776, 208] on button "+ Add Note" at bounding box center [781, 207] width 48 height 15
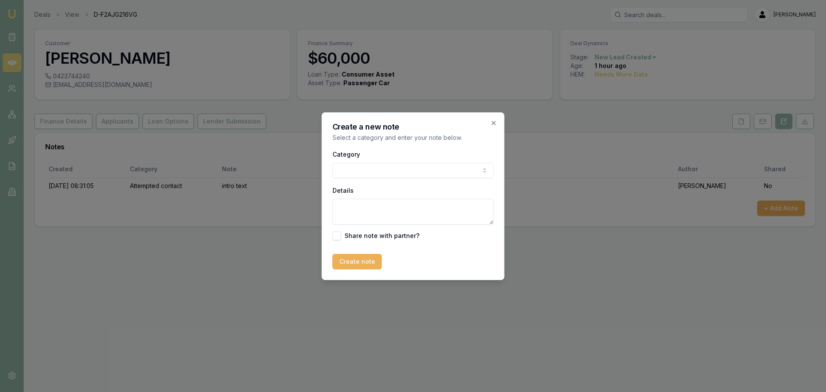
click at [409, 173] on body "Emu Broker Deals View D-F2AJG216VG Erin Shield Toggle Menu Customer Lora Elazzi…" at bounding box center [413, 196] width 826 height 392
click at [372, 161] on div "Category Client requirements General notes Attempted contact Follow up reminder…" at bounding box center [412, 163] width 161 height 29
click at [373, 171] on body "Emu Broker Deals View D-F2AJG216VG Erin Shield Toggle Menu Customer Lora Elazzi…" at bounding box center [413, 196] width 826 height 392
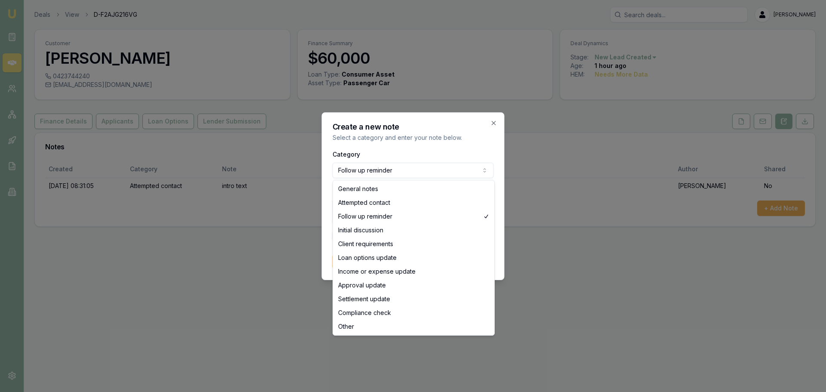
click at [374, 172] on body "Emu Broker Deals View D-F2AJG216VG Erin Shield Toggle Menu Customer Lora Elazzi…" at bounding box center [413, 196] width 826 height 392
select select "INITIAL_DISCUSSION"
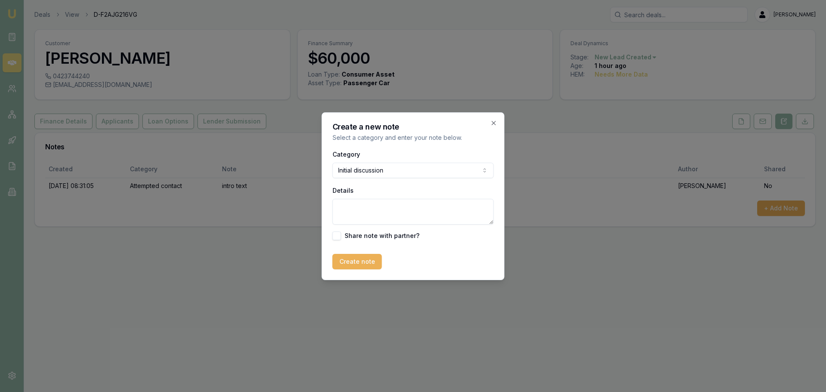
drag, startPoint x: 361, startPoint y: 227, endPoint x: 355, endPoint y: 224, distance: 7.3
click at [359, 227] on div "Category Initial discussion General notes Attempted contact Follow up reminder …" at bounding box center [412, 194] width 161 height 91
click at [359, 215] on textarea "Details" at bounding box center [412, 212] width 161 height 26
type textarea "O"
type textarea "PRIVATE SALE CARNIVAL. QUOTED FIRSTMAC 7.79% 60K OVER 5 YEARS. $1253 PER MONTH."
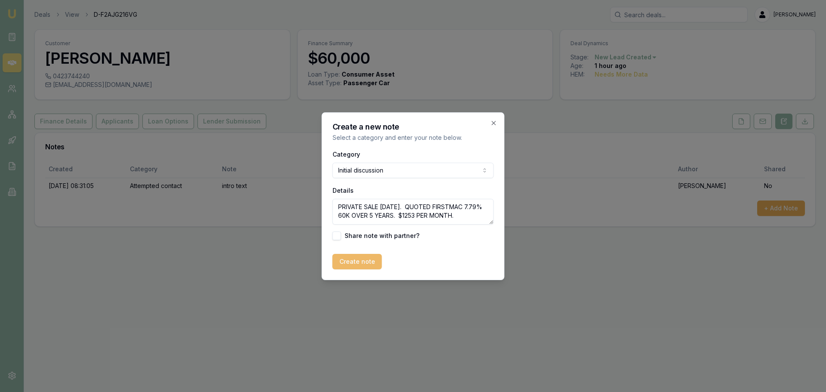
click at [364, 264] on button "Create note" at bounding box center [356, 261] width 49 height 15
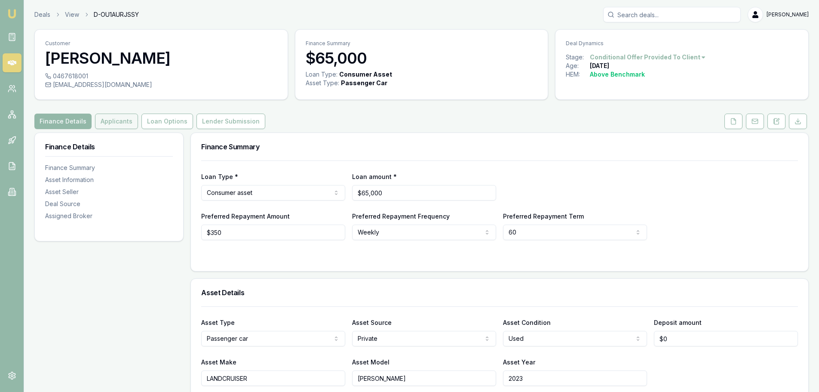
click at [118, 123] on button "Applicants" at bounding box center [116, 121] width 43 height 15
click at [122, 122] on button "Applicants" at bounding box center [116, 121] width 43 height 15
